Goal: Information Seeking & Learning: Learn about a topic

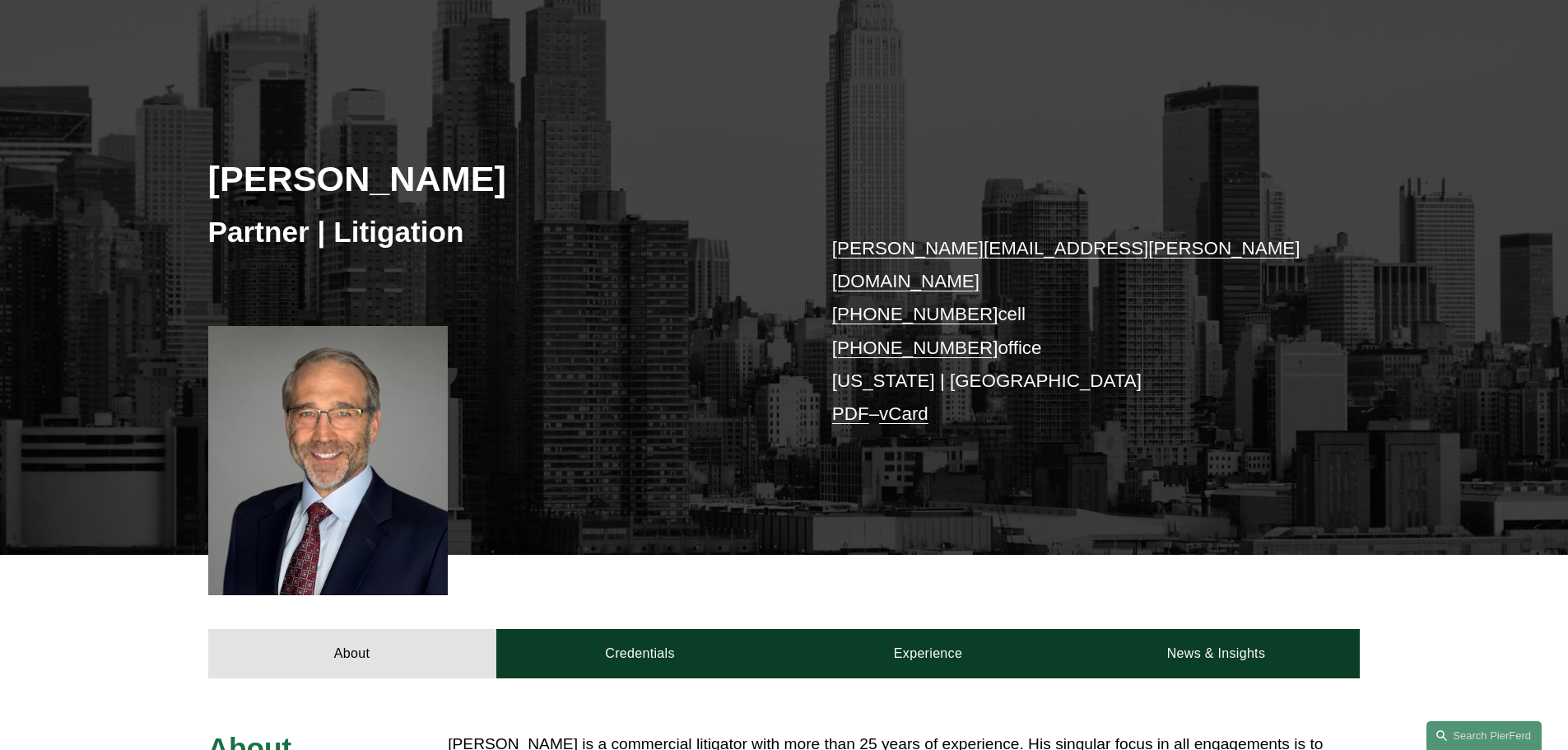
scroll to position [329, 0]
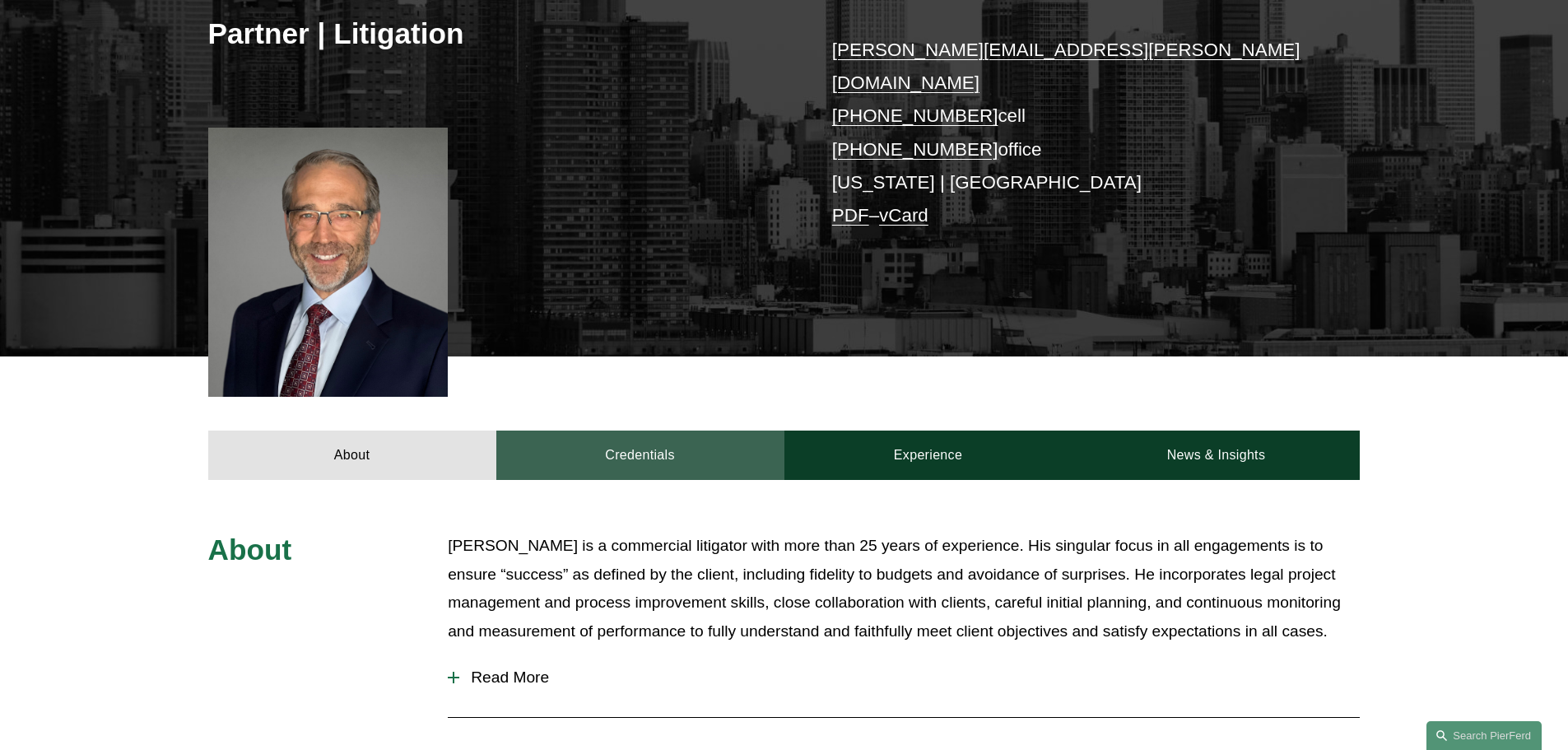
click at [580, 430] on link "Credentials" at bounding box center [640, 454] width 288 height 49
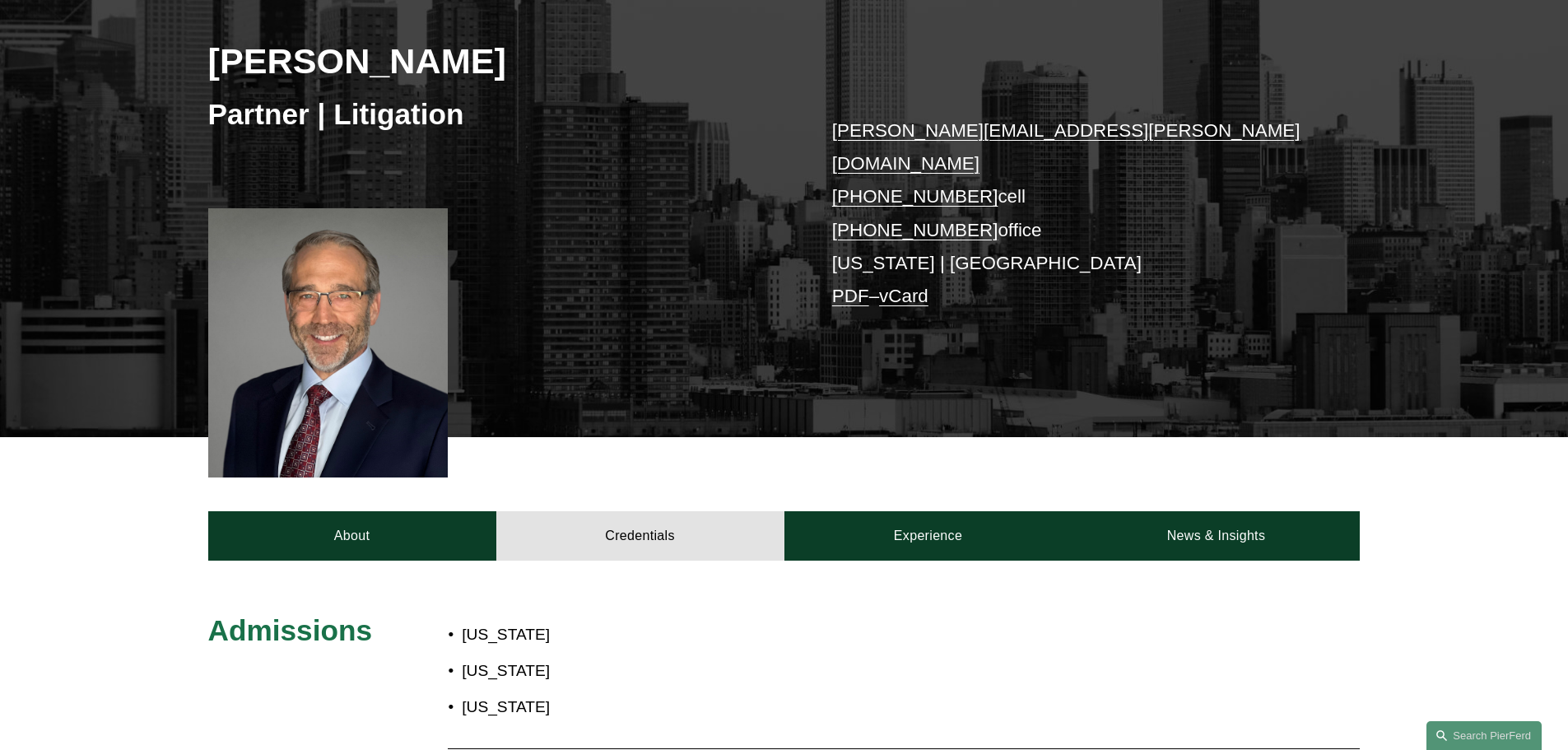
scroll to position [247, 0]
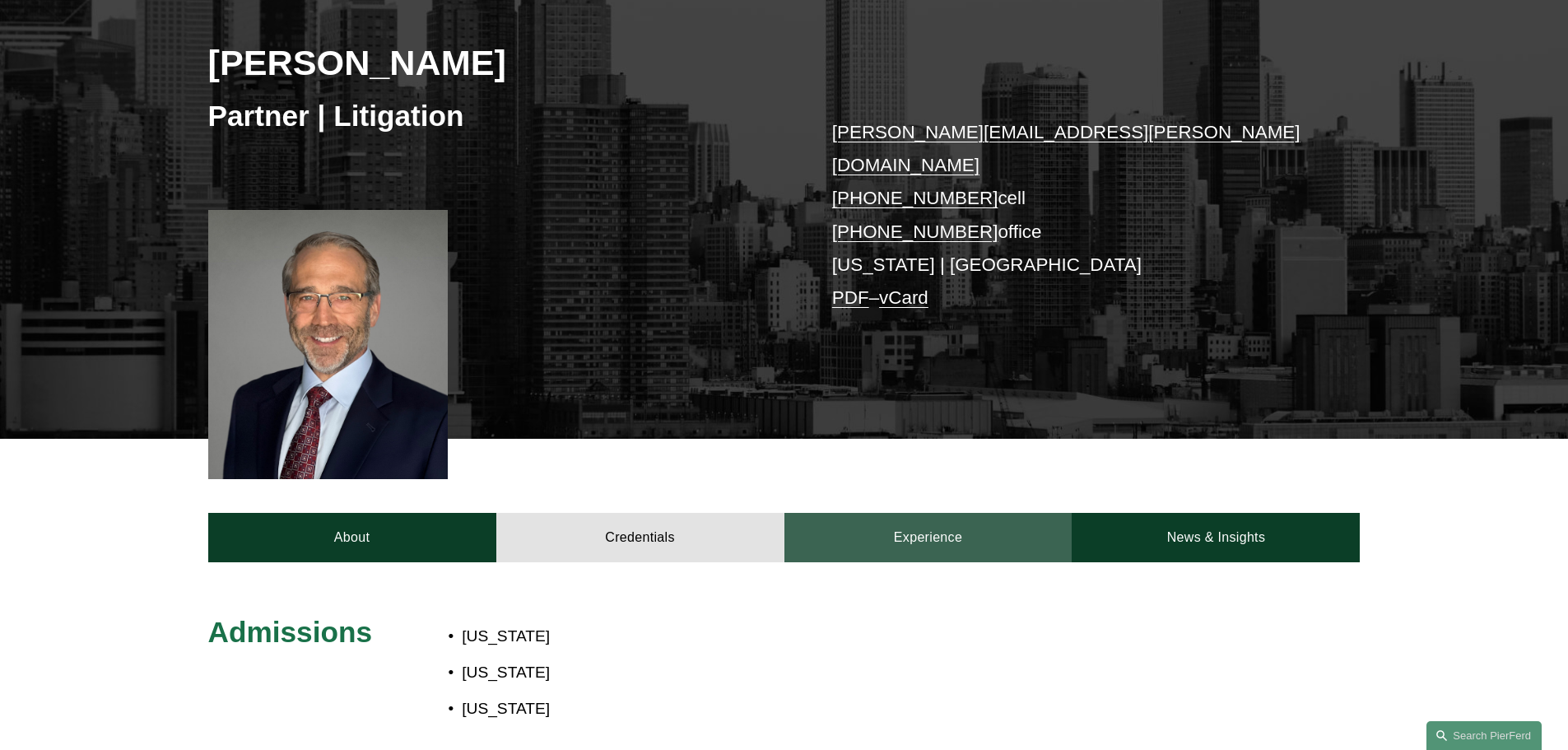
click at [913, 516] on link "Experience" at bounding box center [929, 537] width 288 height 49
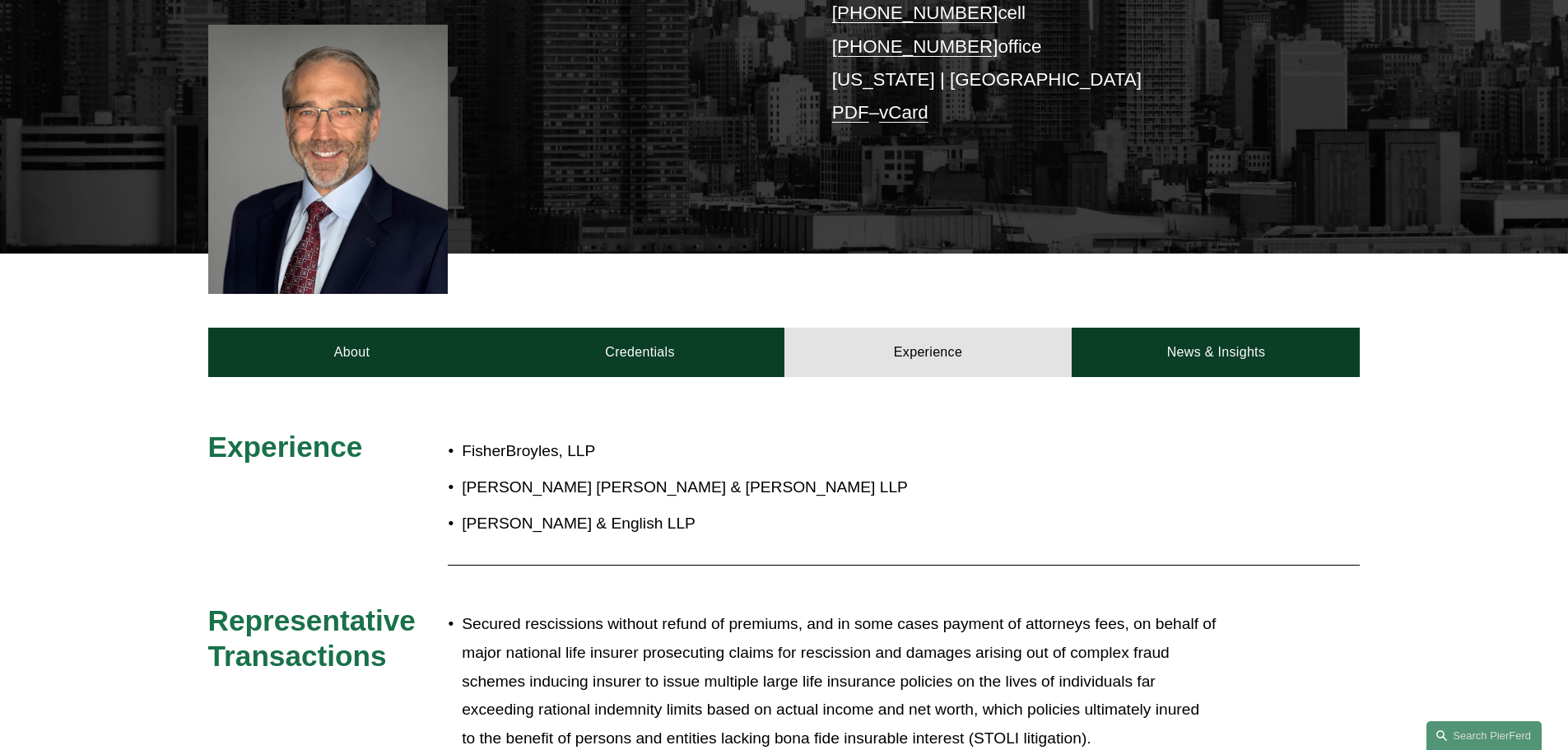
scroll to position [412, 0]
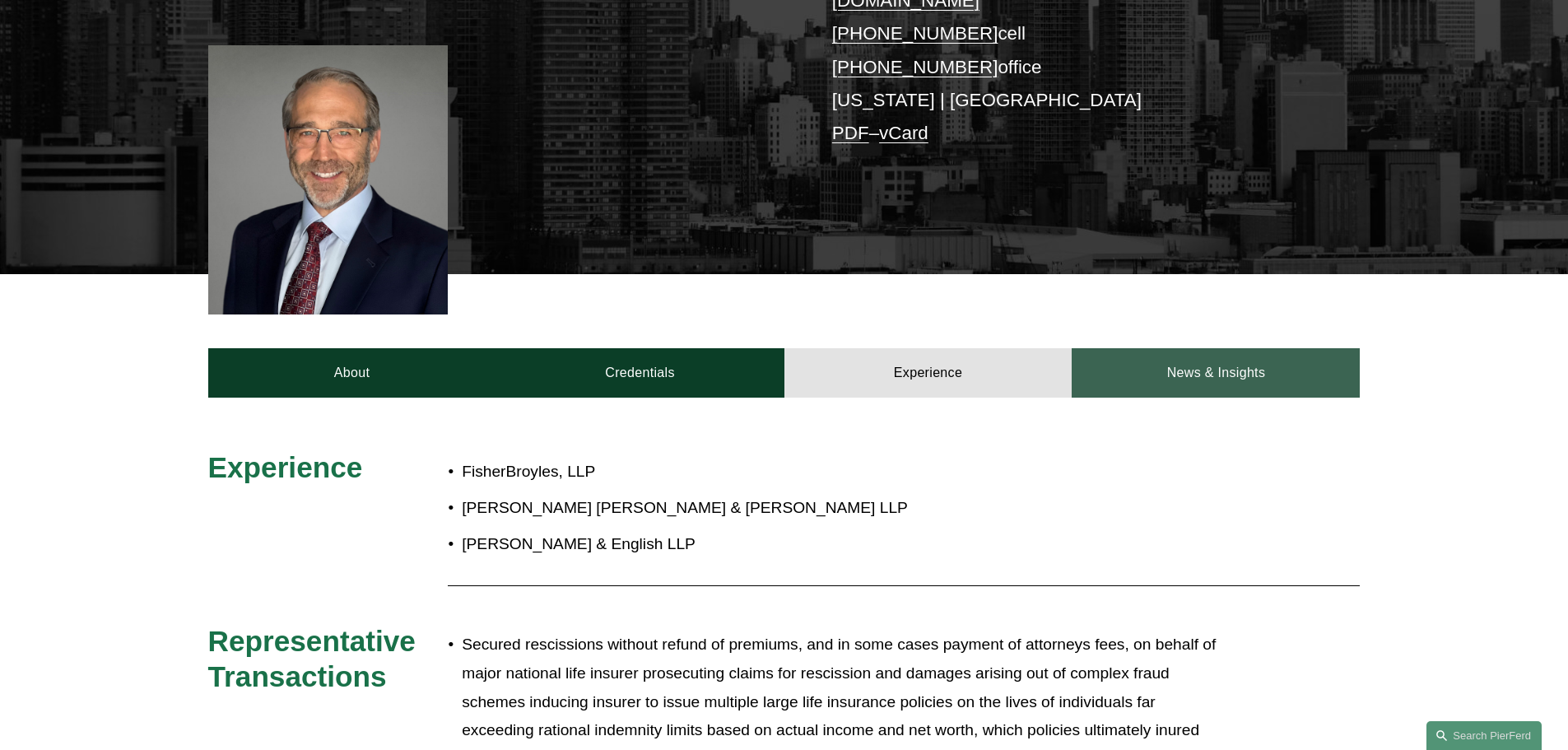
click at [1160, 348] on link "News & Insights" at bounding box center [1216, 372] width 288 height 49
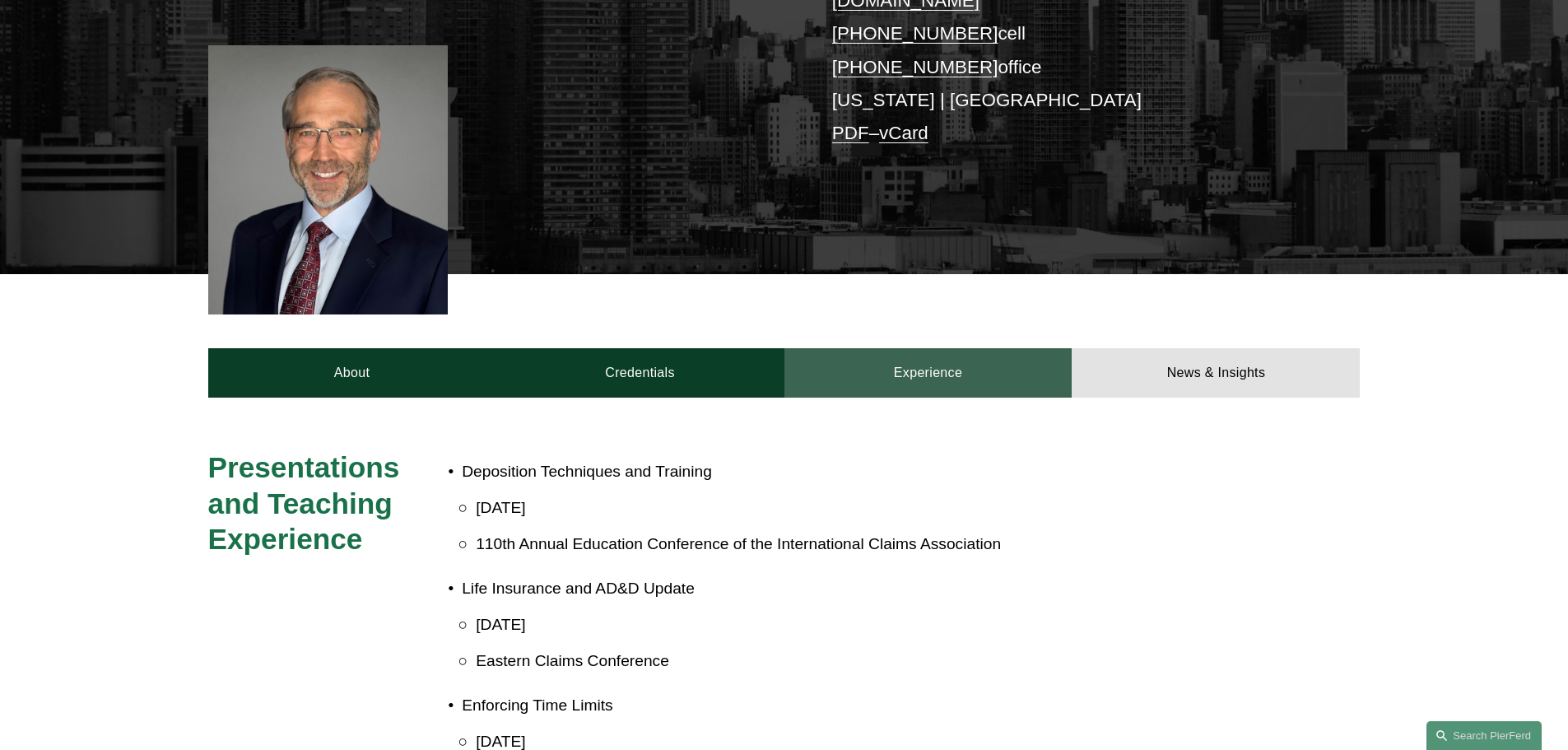
click at [880, 348] on link "Experience" at bounding box center [929, 372] width 288 height 49
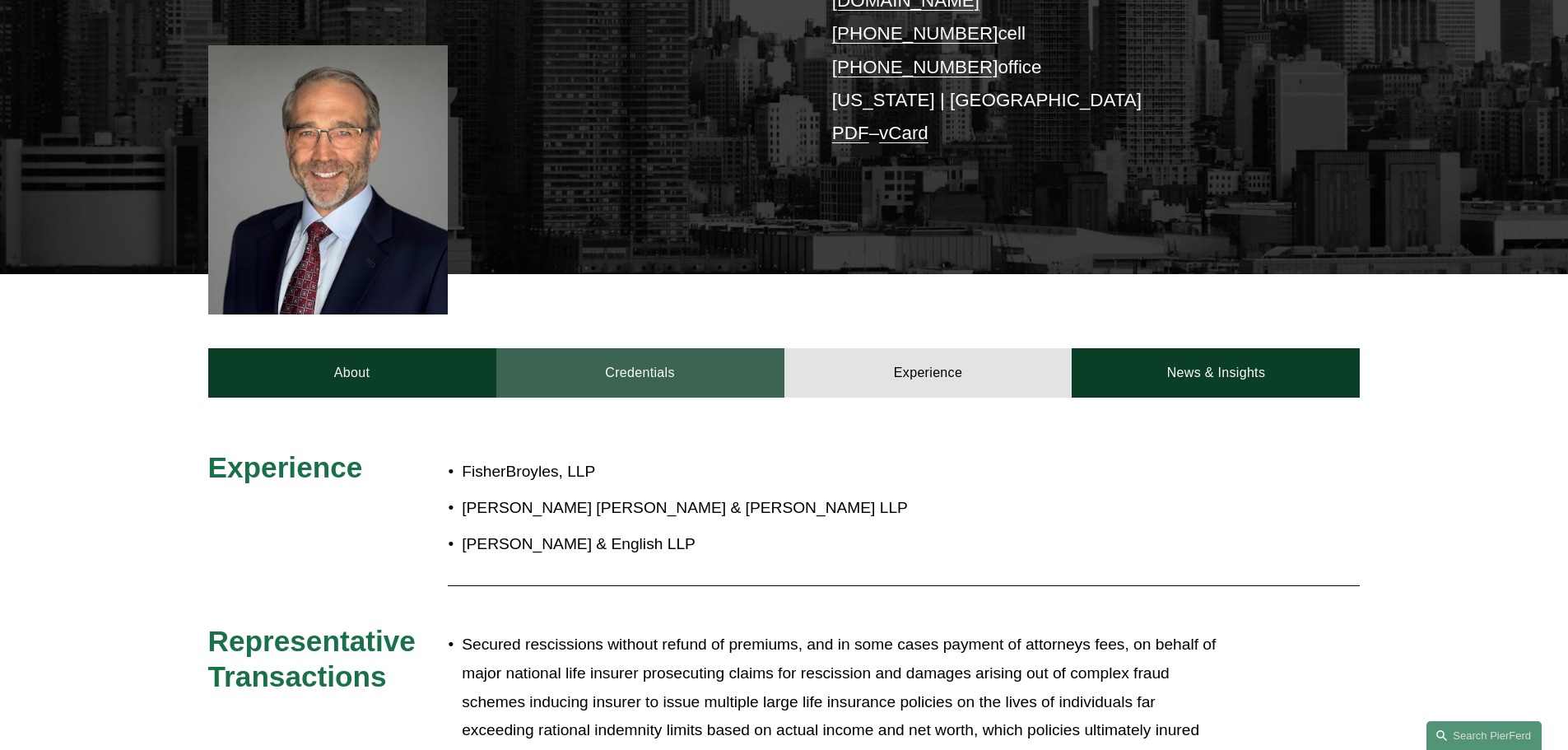
click at [678, 356] on link "Credentials" at bounding box center [640, 372] width 288 height 49
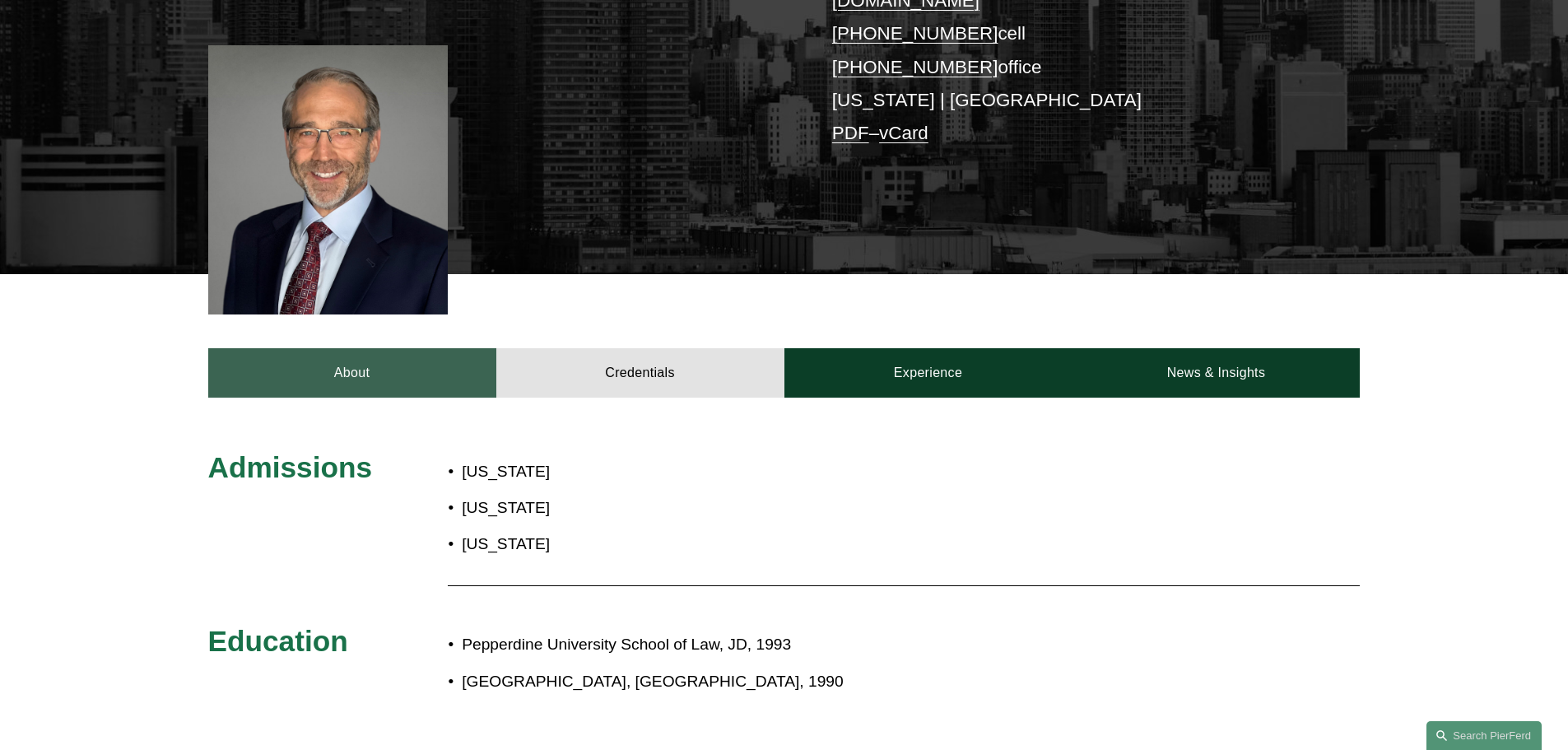
click at [389, 358] on link "About" at bounding box center [352, 372] width 288 height 49
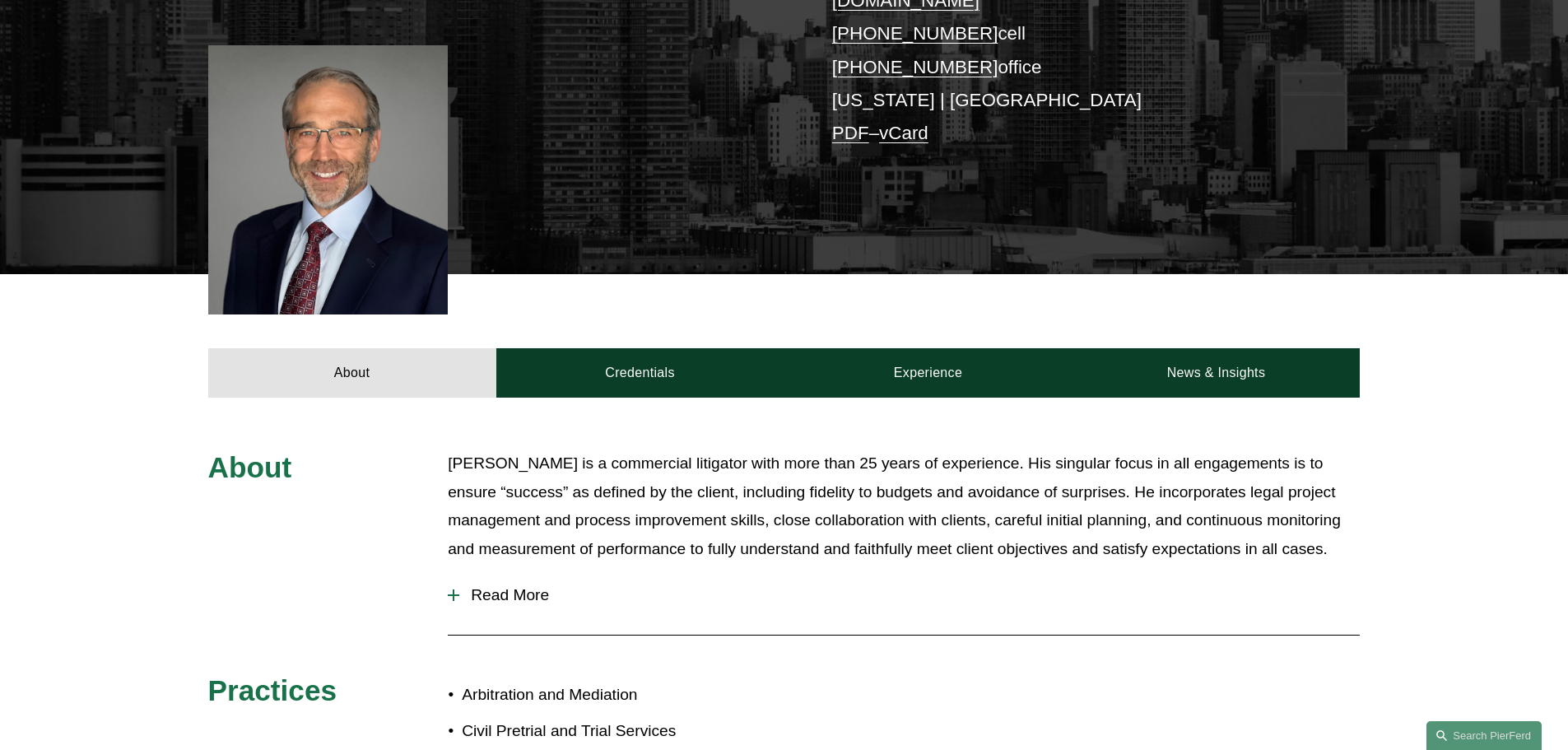
click at [517, 580] on button "Read More" at bounding box center [904, 595] width 912 height 42
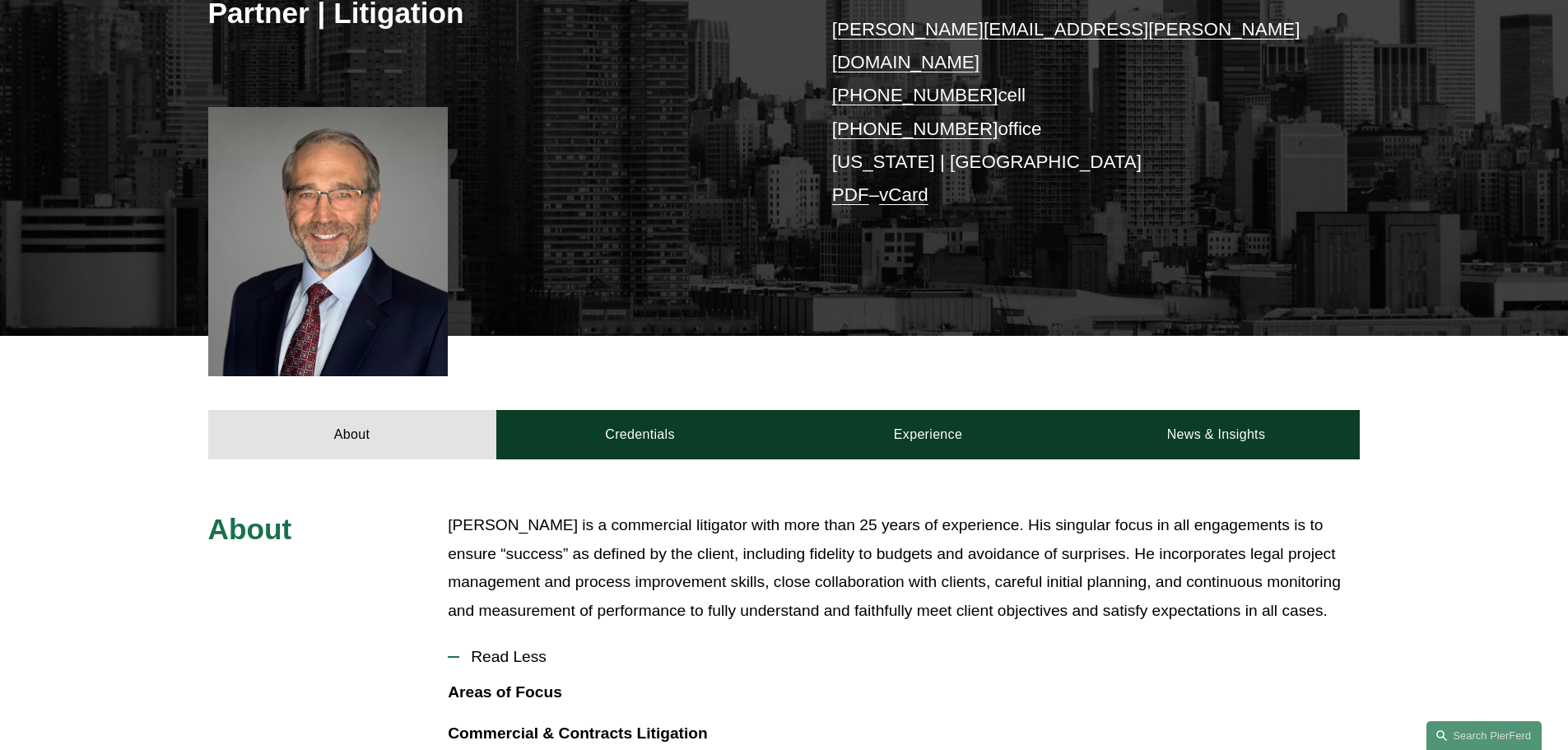
scroll to position [247, 0]
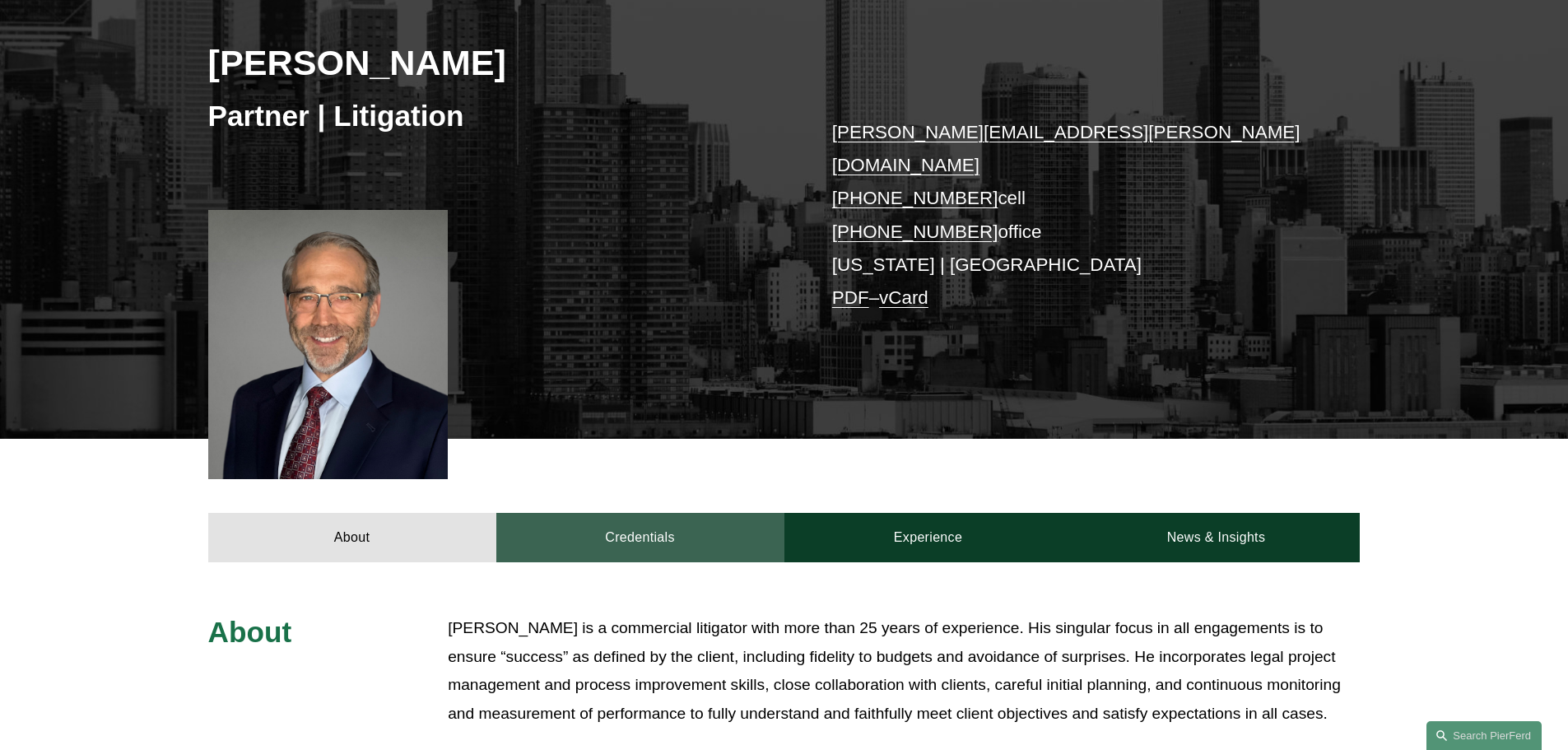
click at [711, 487] on div "About Credentials Experience News & Insights" at bounding box center [784, 501] width 1568 height 124
click at [699, 513] on link "Credentials" at bounding box center [640, 537] width 288 height 49
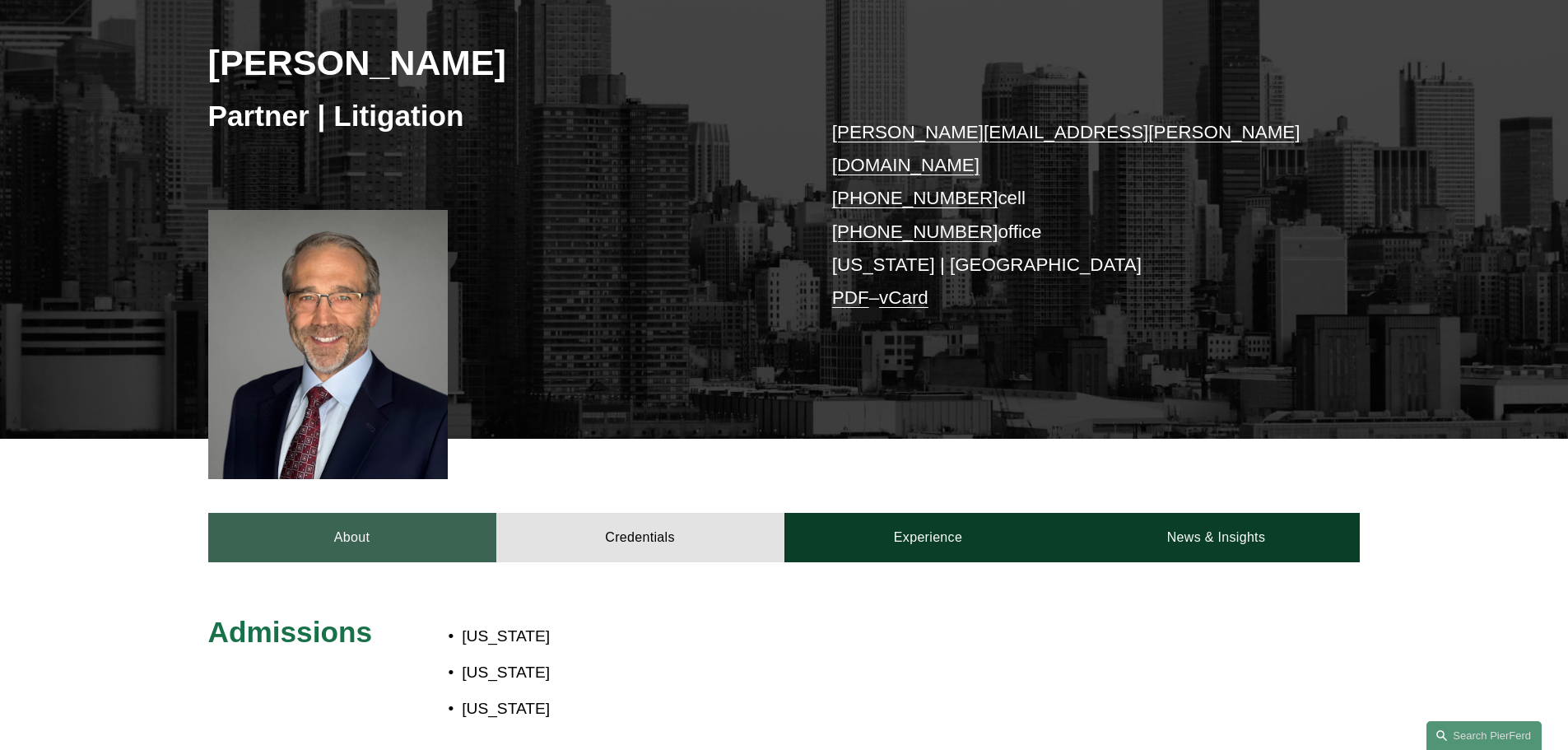
click at [280, 525] on link "About" at bounding box center [352, 537] width 288 height 49
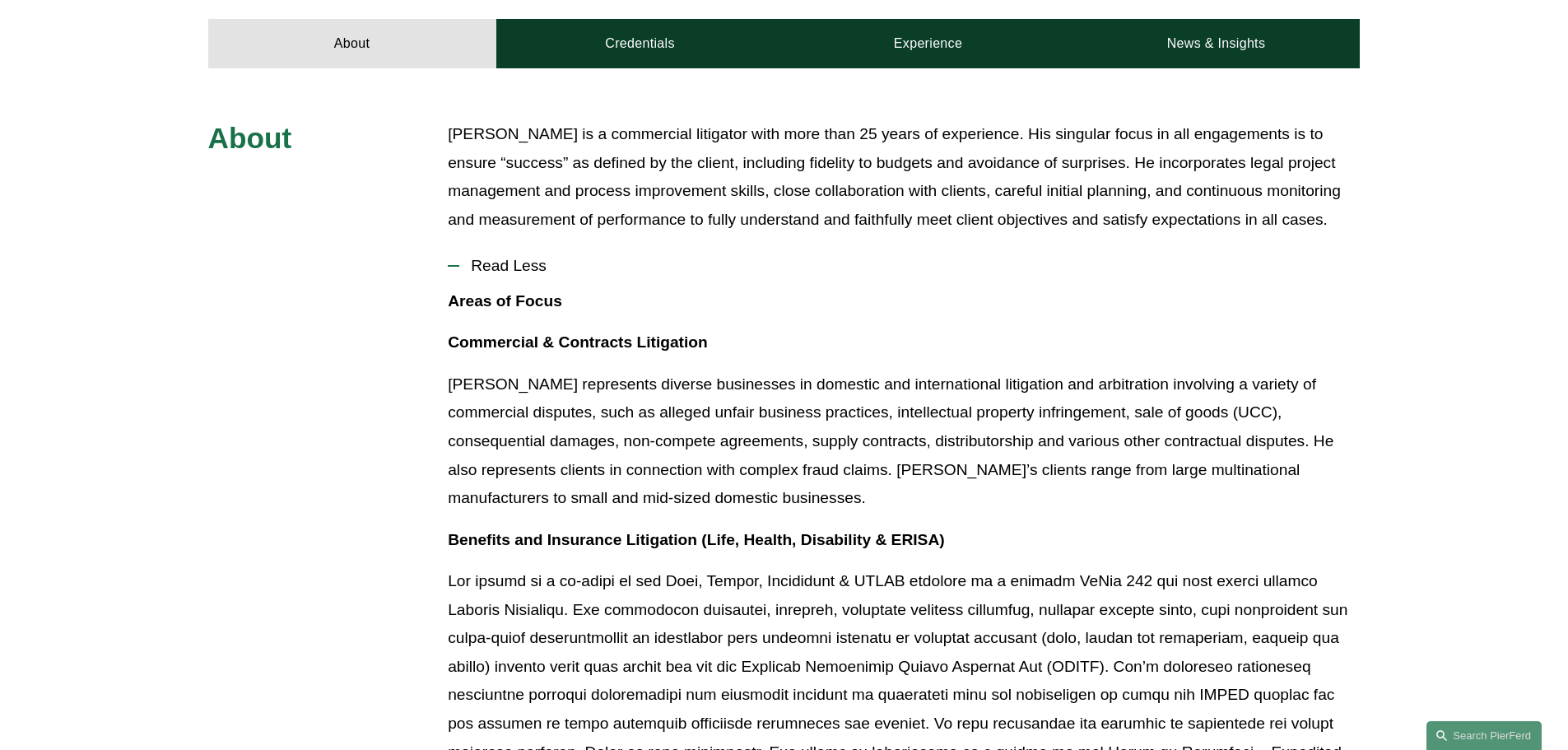
scroll to position [329, 0]
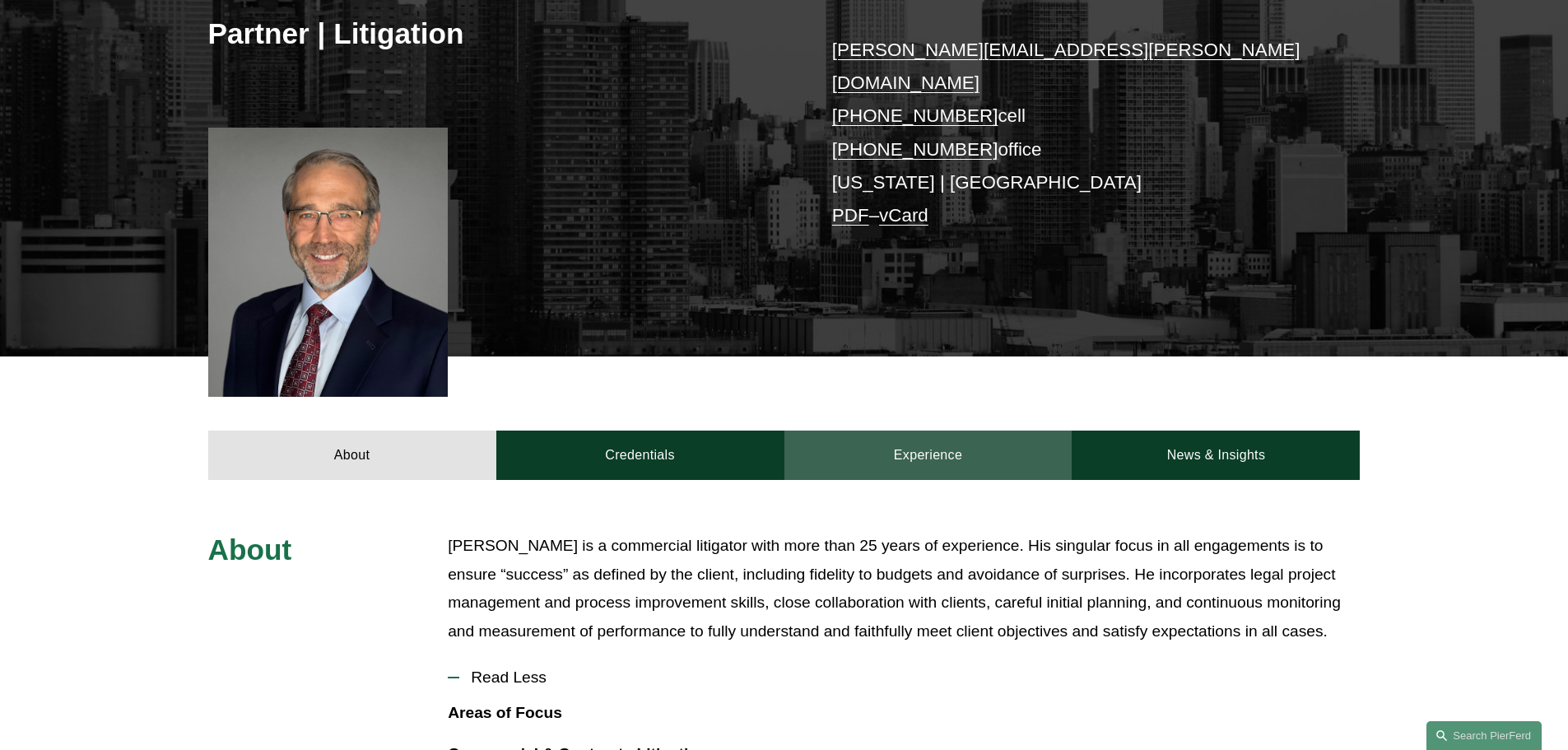
click at [872, 430] on link "Experience" at bounding box center [929, 454] width 288 height 49
